Goal: Communication & Community: Answer question/provide support

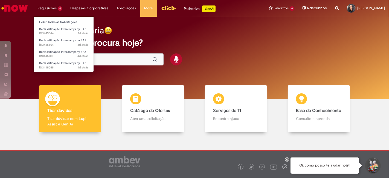
drag, startPoint x: 0, startPoint y: 0, endPoint x: 48, endPoint y: 9, distance: 48.5
click at [46, 7] on li "Requisições 4 Exibir Todas as Solicitações Reclassificação Intercompany SAZ 3d …" at bounding box center [49, 8] width 33 height 16
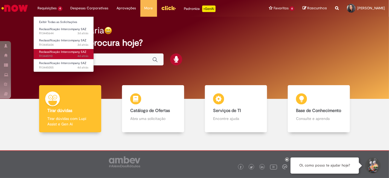
click at [64, 57] on span "4d atrás 4 dias atrás R13445110" at bounding box center [63, 56] width 49 height 4
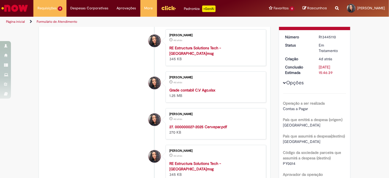
scroll to position [62, 0]
click at [194, 88] on strong "Grade contabil C.V Ago.xlsx" at bounding box center [192, 90] width 46 height 5
click at [215, 124] on strong "27. 000000027-2025 Cervepar.pdf" at bounding box center [198, 126] width 58 height 5
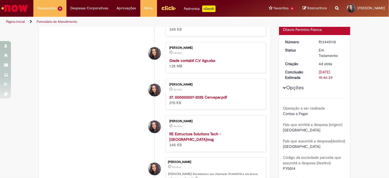
scroll to position [0, 0]
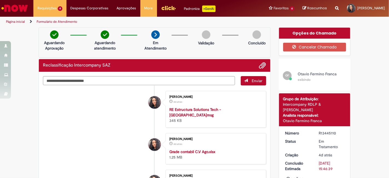
drag, startPoint x: 257, startPoint y: 60, endPoint x: 259, endPoint y: 64, distance: 4.0
click at [257, 60] on div "Reclassificação Intercompany SAZ" at bounding box center [155, 65] width 232 height 13
click at [260, 64] on span "Adicionar anexos" at bounding box center [263, 65] width 7 height 7
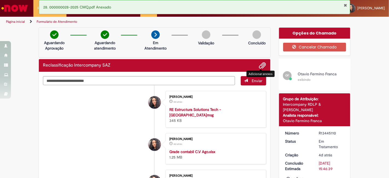
click at [77, 119] on li "[PERSON_NAME] 4d atrás 4 dias atrás RE Estructura Solutions Tech - [GEOGRAPHIC_…" at bounding box center [154, 109] width 223 height 37
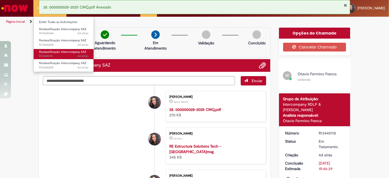
click at [62, 56] on span "4d atrás 4 dias atrás R13445110" at bounding box center [63, 56] width 49 height 4
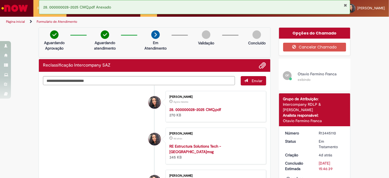
click at [346, 5] on button "Fechar Notificação" at bounding box center [346, 5] width 4 height 4
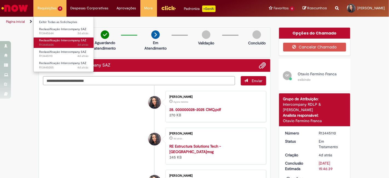
click at [57, 43] on span "3d atrás 3 dias atrás R13445604" at bounding box center [63, 45] width 49 height 4
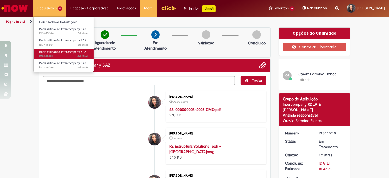
click at [58, 55] on span "4d atrás 4 dias atrás R13445110" at bounding box center [63, 56] width 49 height 4
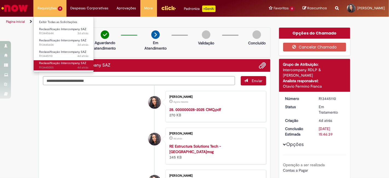
click at [60, 64] on span "Reclassificação Intercompany SAZ" at bounding box center [62, 63] width 47 height 4
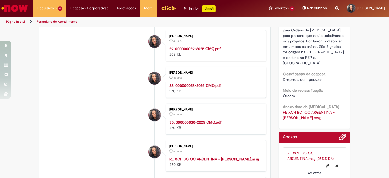
scroll to position [214, 0]
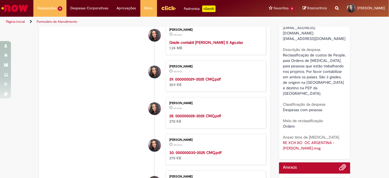
click at [192, 113] on strong "28. 000000028-2025 CMQ.pdf" at bounding box center [195, 115] width 52 height 5
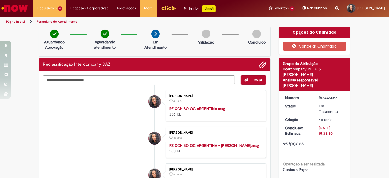
scroll to position [0, 0]
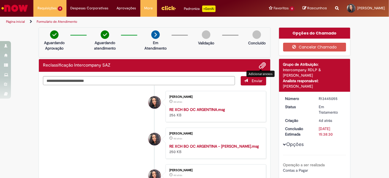
click at [262, 66] on span "Adicionar anexos" at bounding box center [263, 65] width 7 height 7
click at [106, 101] on li "[PERSON_NAME] 2m atrás 2 minutos atrás 27. 000000027-2025 Cervepar.pdf 270 KB" at bounding box center [154, 106] width 223 height 31
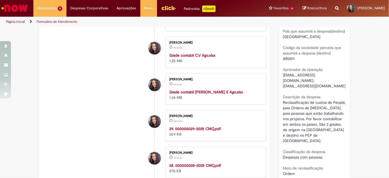
scroll to position [213, 0]
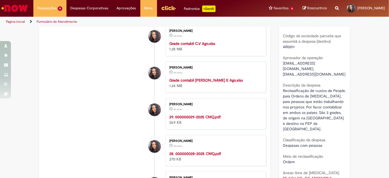
click at [206, 151] on strong "28. 000000028-2025 CMQ.pdf" at bounding box center [195, 153] width 52 height 5
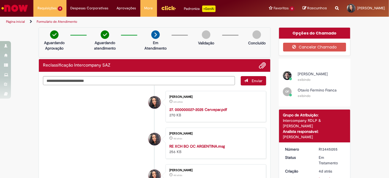
scroll to position [0, 0]
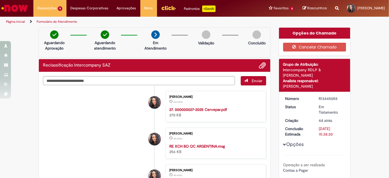
click at [95, 120] on li "[PERSON_NAME] 6m atrás 6 minutos atrás 27. 000000027-2025 Cervepar.pdf 270 KB" at bounding box center [154, 106] width 223 height 31
click at [189, 110] on strong "27. 000000027-2025 Cervepar.pdf" at bounding box center [198, 109] width 58 height 5
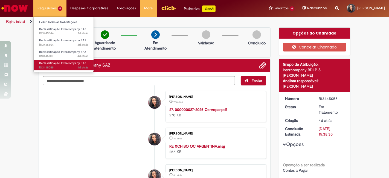
click at [67, 66] on span "4d atrás 4 dias atrás R13445055" at bounding box center [63, 67] width 49 height 4
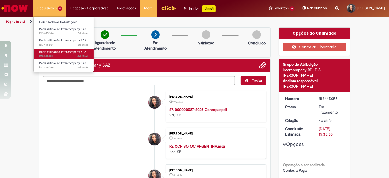
click at [67, 55] on span "4d atrás 4 dias atrás R13445110" at bounding box center [63, 56] width 49 height 4
click at [67, 53] on span "Reclassificação Intercompany SAZ" at bounding box center [62, 52] width 47 height 4
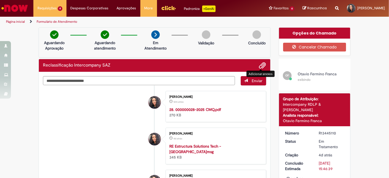
click at [260, 64] on span "Adicionar anexos" at bounding box center [263, 65] width 7 height 7
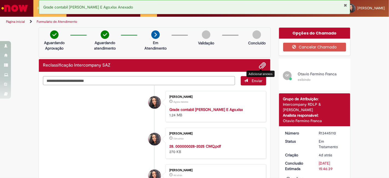
click at [181, 81] on textarea "Digite sua mensagem aqui..." at bounding box center [139, 80] width 192 height 9
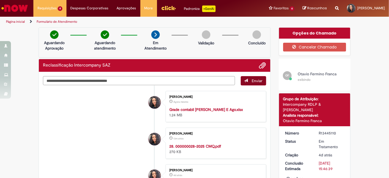
type textarea "**********"
click at [252, 79] on span "Enviar" at bounding box center [257, 80] width 11 height 5
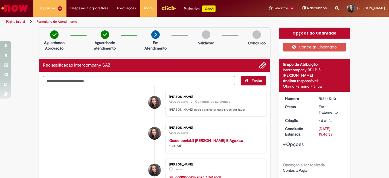
click at [199, 83] on textarea "Digite sua mensagem aqui..." at bounding box center [139, 80] width 192 height 9
type textarea "********"
click at [256, 81] on span "Enviar" at bounding box center [257, 80] width 11 height 5
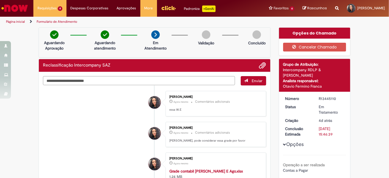
click at [184, 82] on textarea "Digite sua mensagem aqui..." at bounding box center [139, 80] width 192 height 9
type textarea "**********"
click at [250, 76] on button "Enviar" at bounding box center [253, 80] width 25 height 9
